Goal: Navigation & Orientation: Find specific page/section

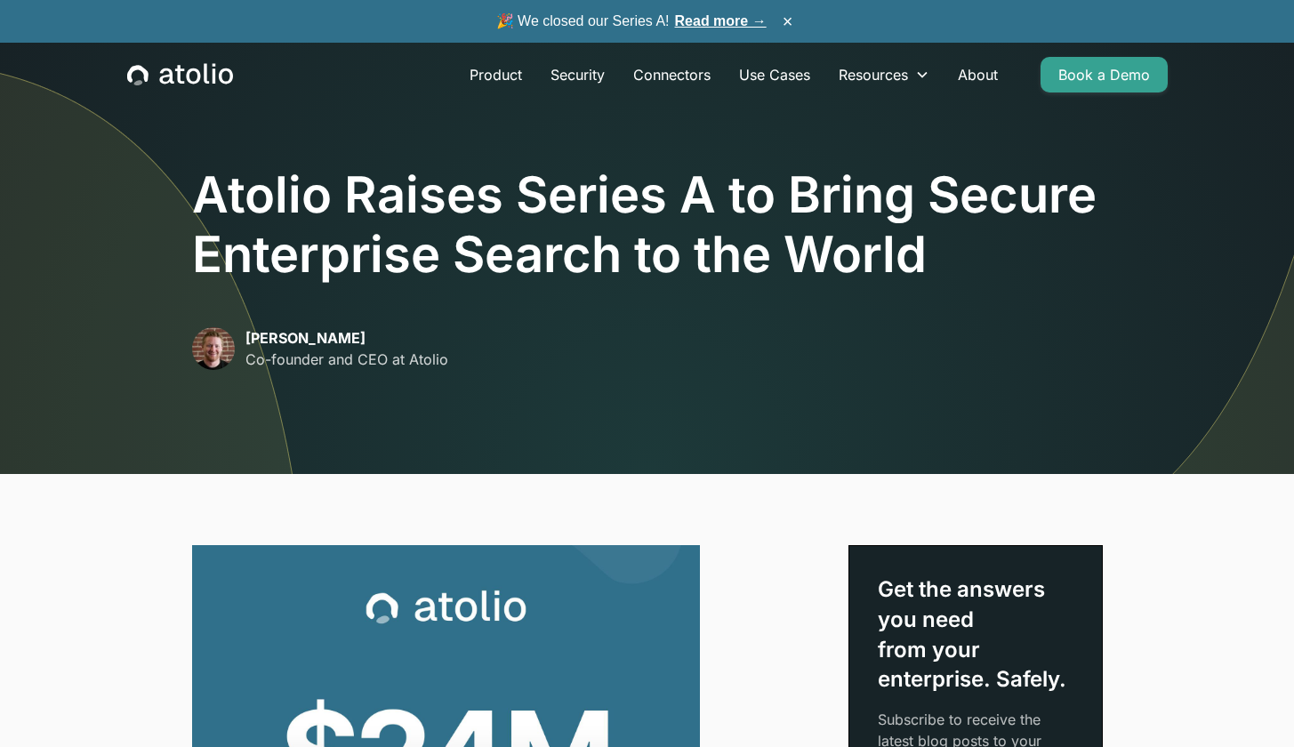
drag, startPoint x: 373, startPoint y: 341, endPoint x: 243, endPoint y: 341, distance: 130.7
click at [243, 341] on div "[PERSON_NAME] Co-founder and CEO at Atolio" at bounding box center [320, 348] width 256 height 43
copy p "[PERSON_NAME]"
click at [472, 3] on div "🎉 We closed our Series A! Read more → ×" at bounding box center [647, 21] width 1294 height 43
click at [990, 76] on link "About" at bounding box center [977, 75] width 68 height 36
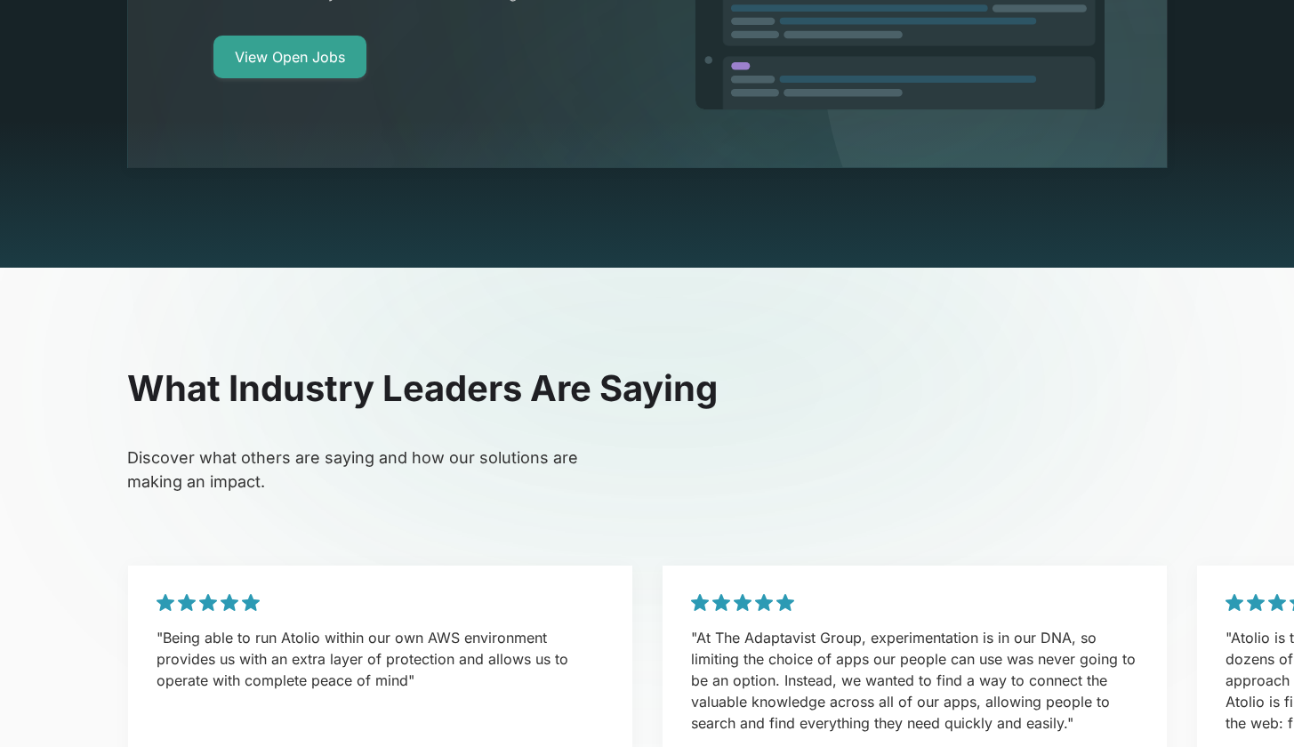
scroll to position [3445, 0]
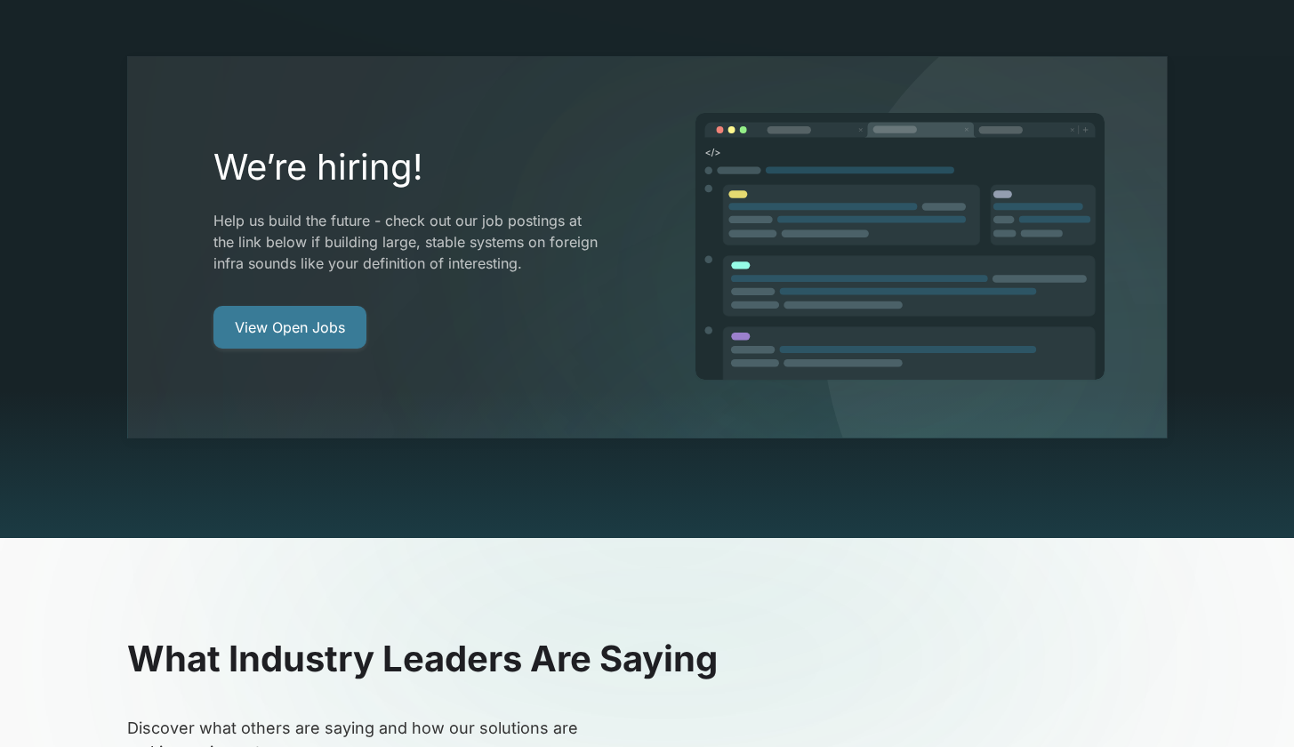
click at [316, 306] on link "View Open Jobs" at bounding box center [289, 327] width 153 height 43
